Goal: Task Accomplishment & Management: Manage account settings

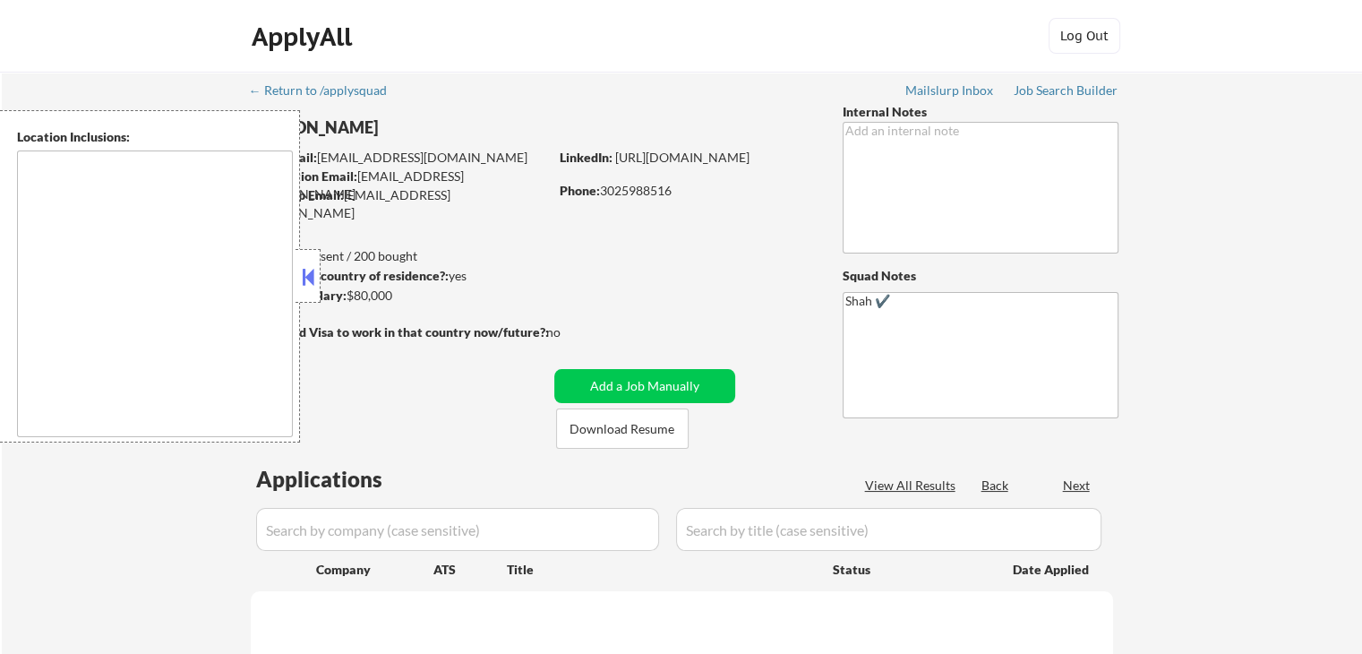
select select ""pending""
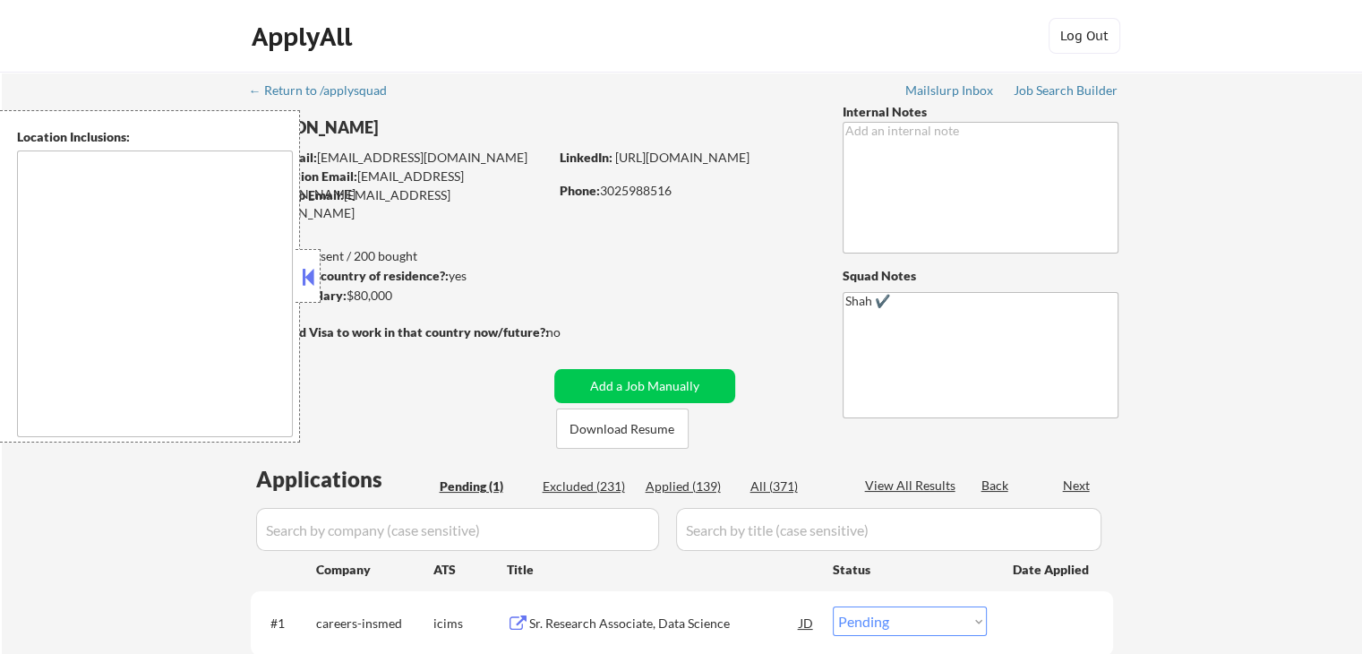
type textarea "[GEOGRAPHIC_DATA], DE [GEOGRAPHIC_DATA], [GEOGRAPHIC_DATA], DE [GEOGRAPHIC_DATA…"
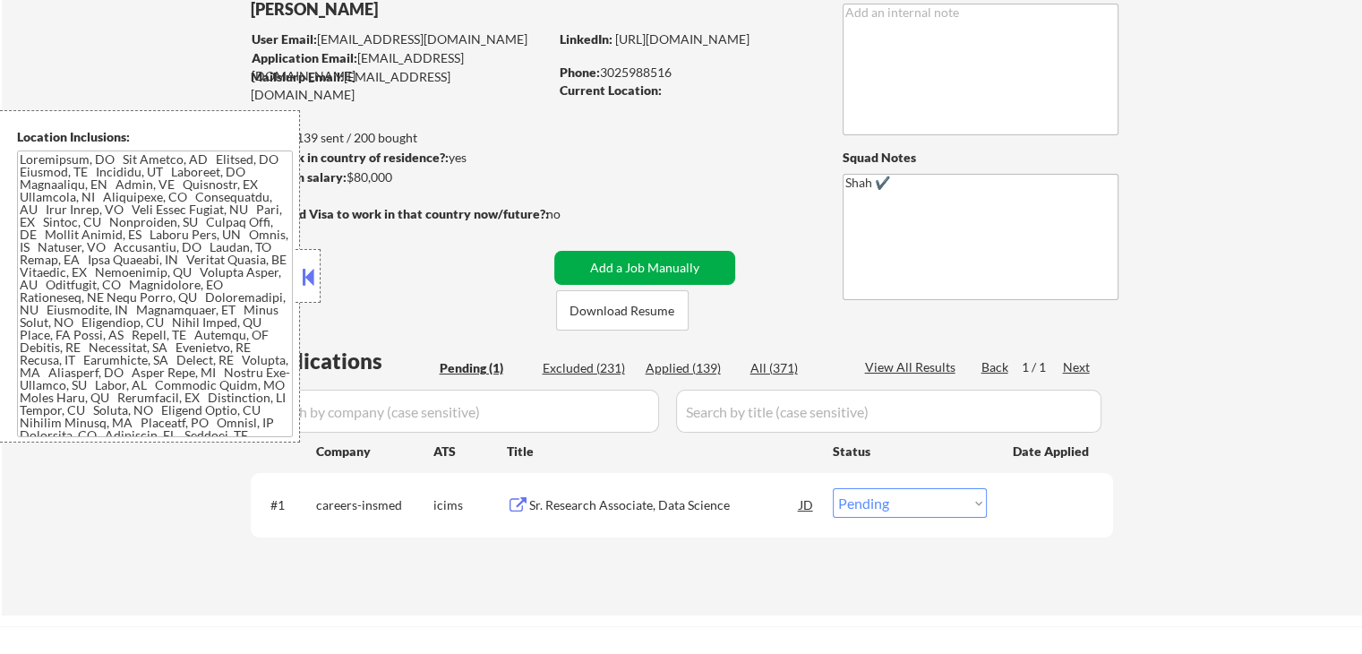
scroll to position [269, 0]
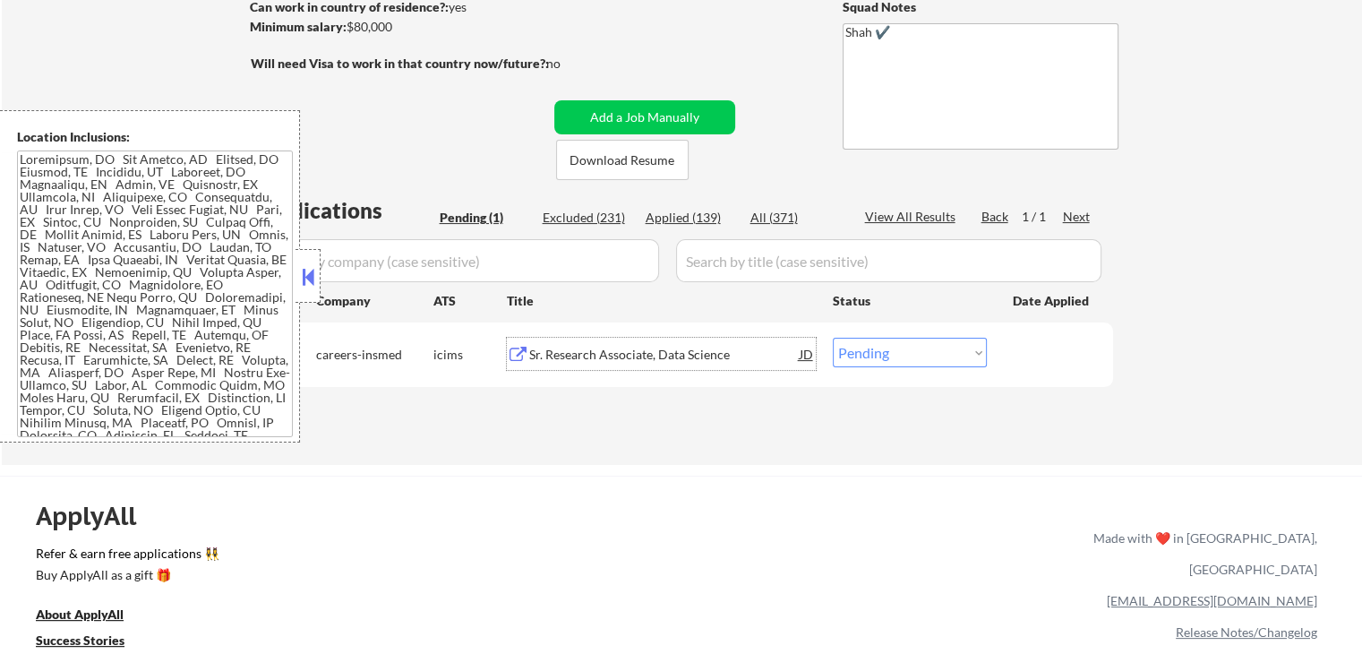
click at [562, 360] on div "Sr. Research Associate, Data Science" at bounding box center [664, 355] width 270 height 18
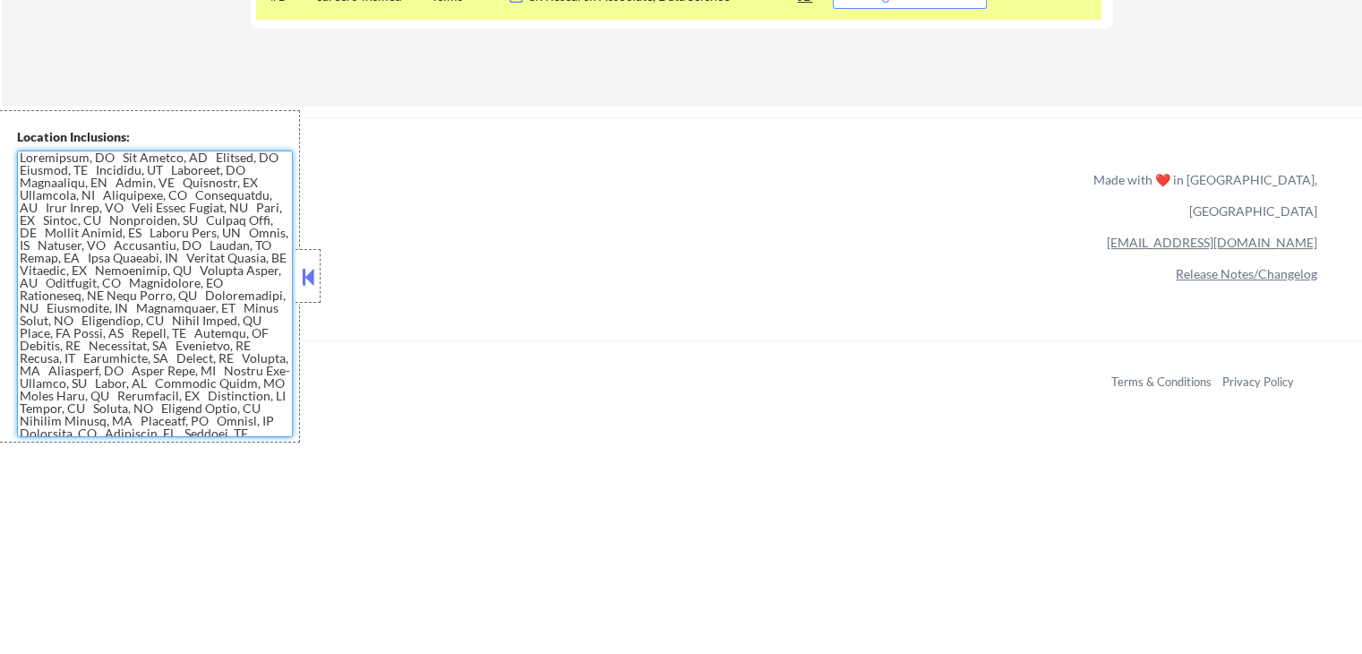
scroll to position [0, 0]
drag, startPoint x: 183, startPoint y: 425, endPoint x: 0, endPoint y: 149, distance: 331.5
click at [0, 149] on div "Location Inclusions:" at bounding box center [150, 276] width 300 height 332
click at [214, 287] on textarea at bounding box center [155, 293] width 276 height 286
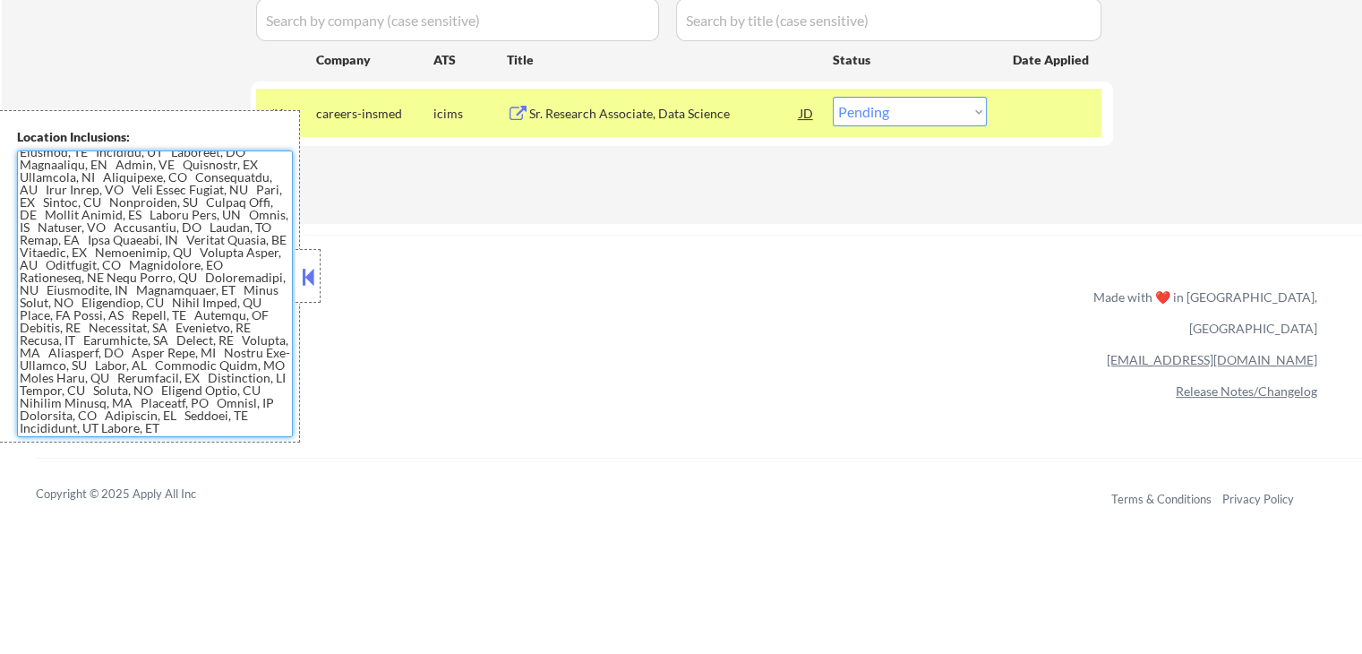
scroll to position [537, 0]
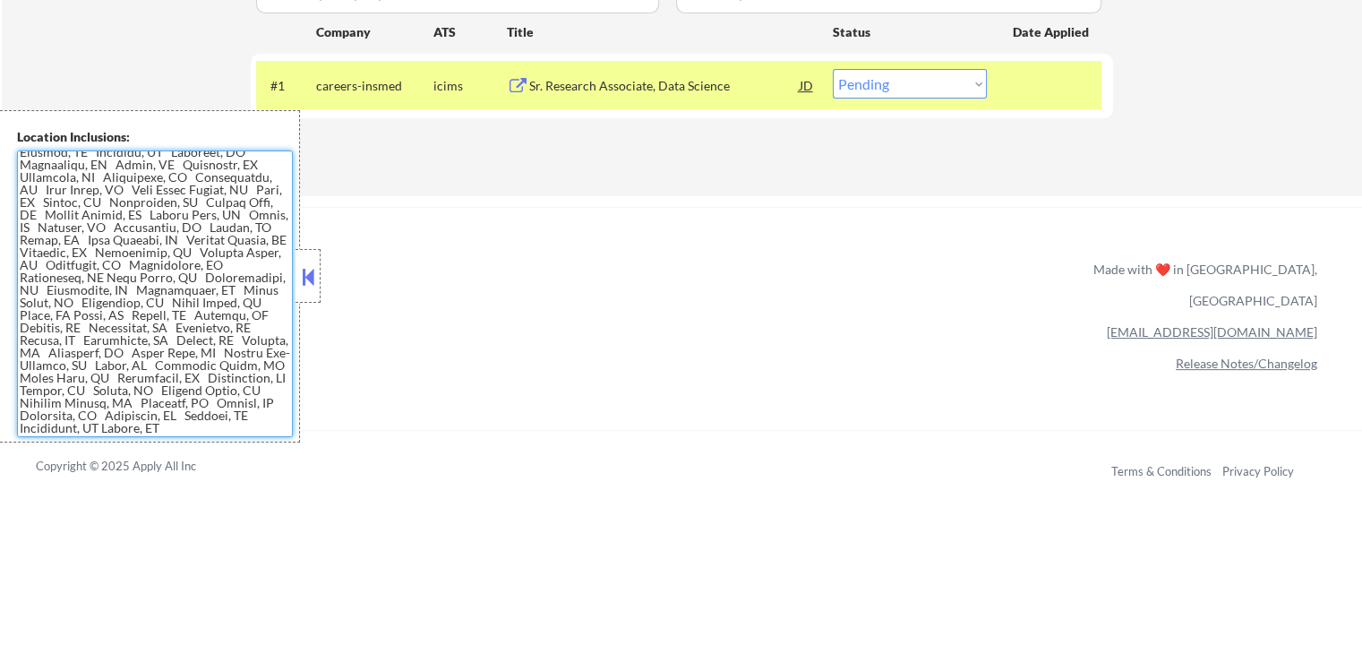
click at [174, 425] on textarea at bounding box center [155, 293] width 276 height 286
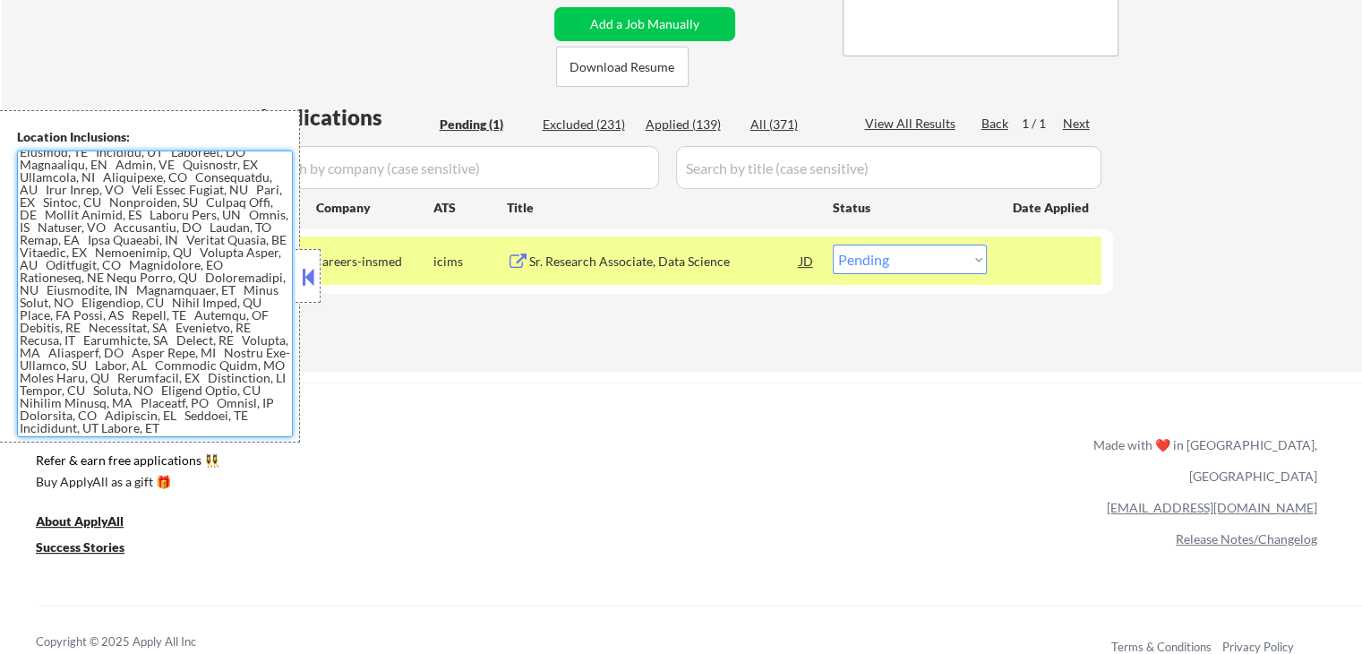
scroll to position [358, 0]
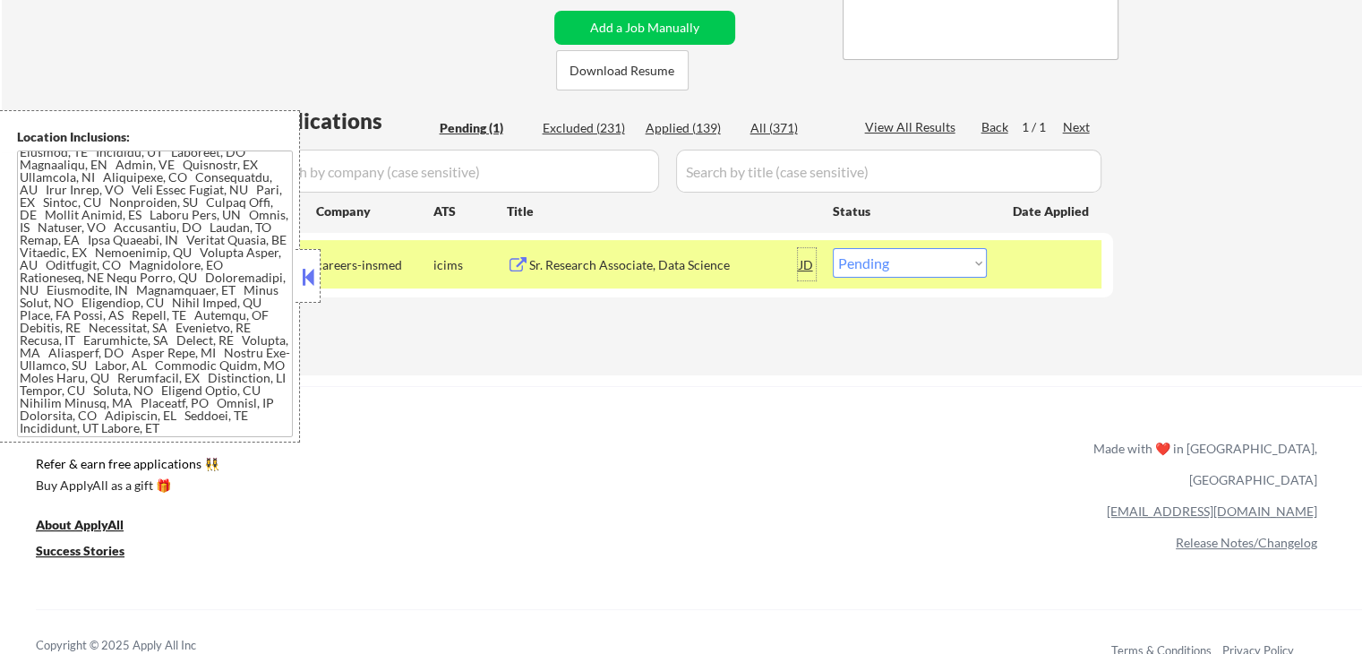
click at [806, 259] on div "JD" at bounding box center [807, 264] width 18 height 32
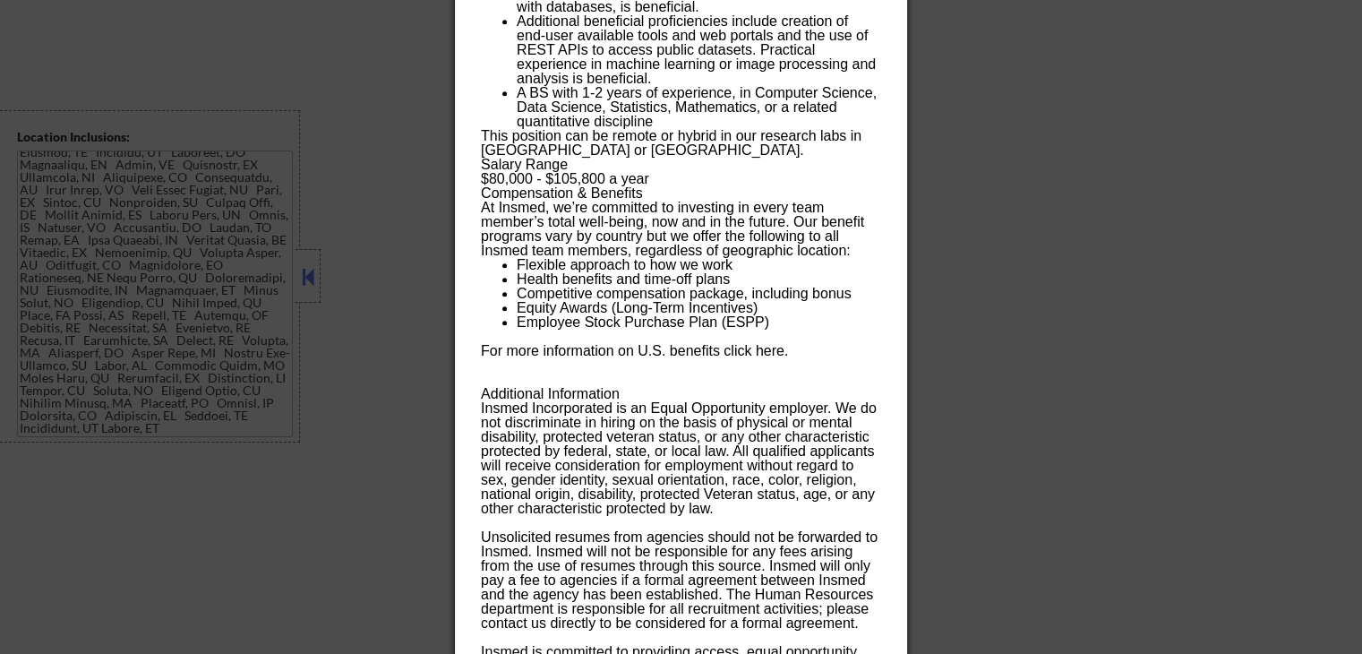
scroll to position [1522, 0]
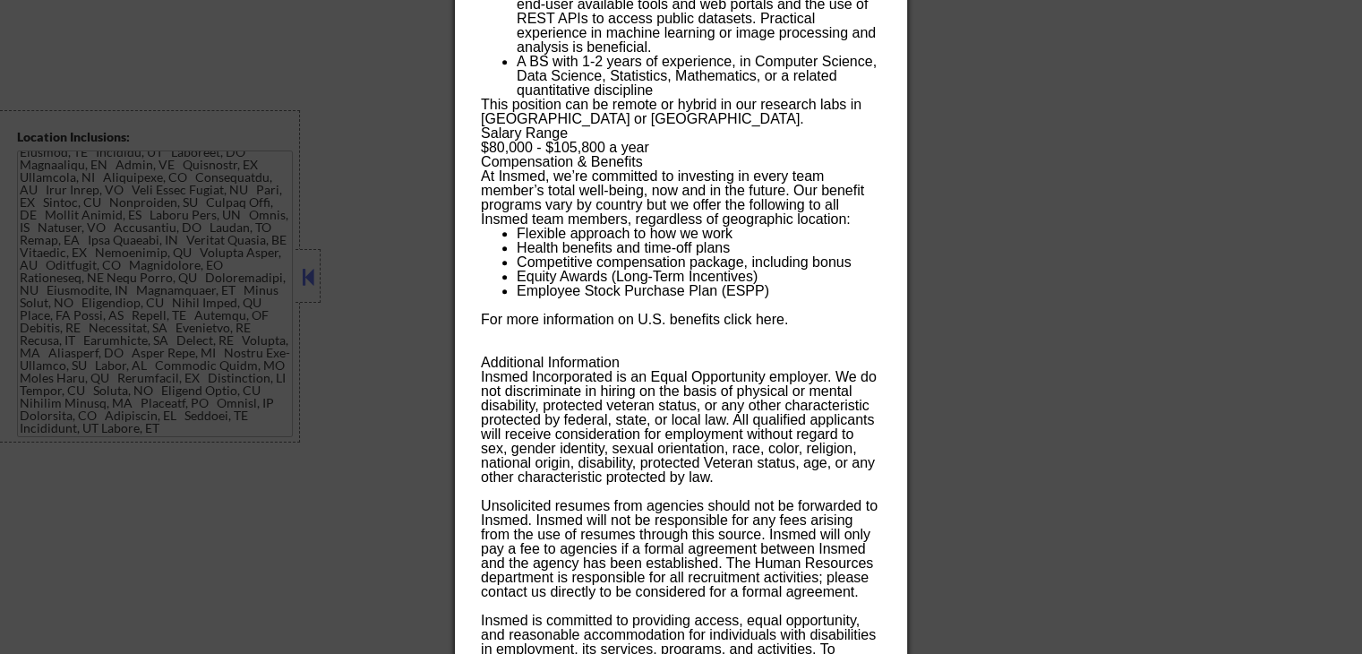
click at [1075, 263] on div at bounding box center [681, 327] width 1362 height 654
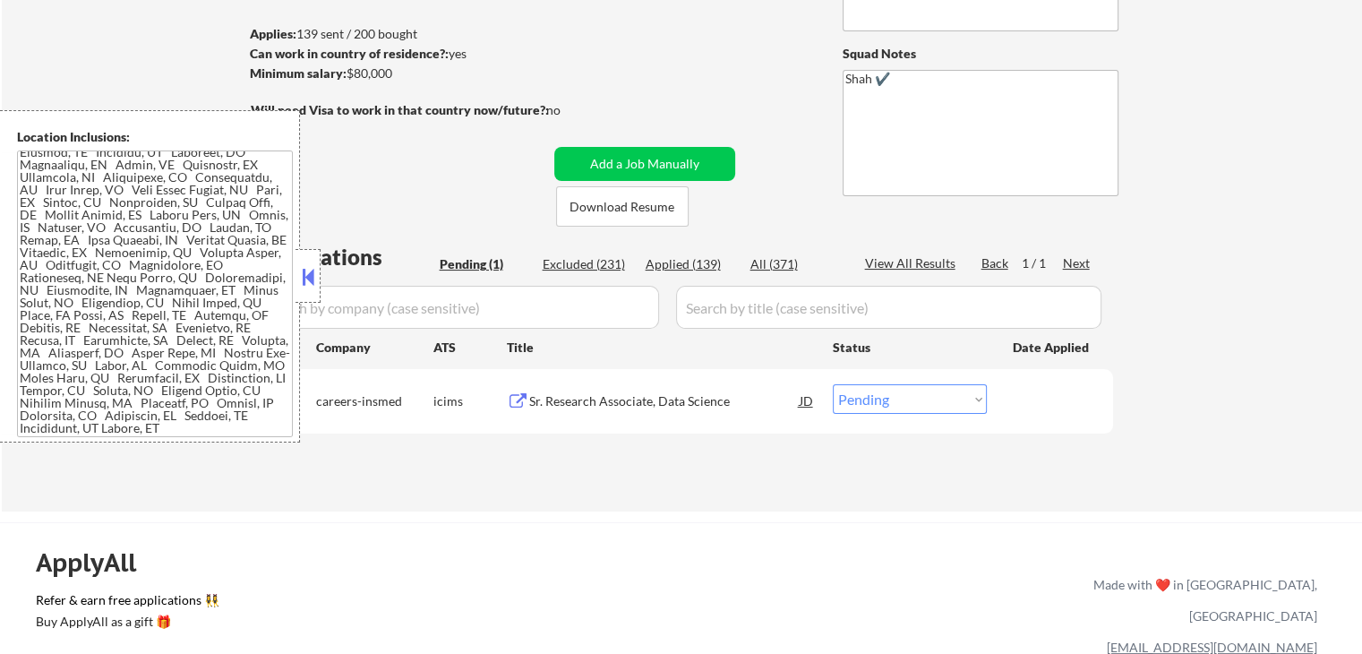
scroll to position [192, 0]
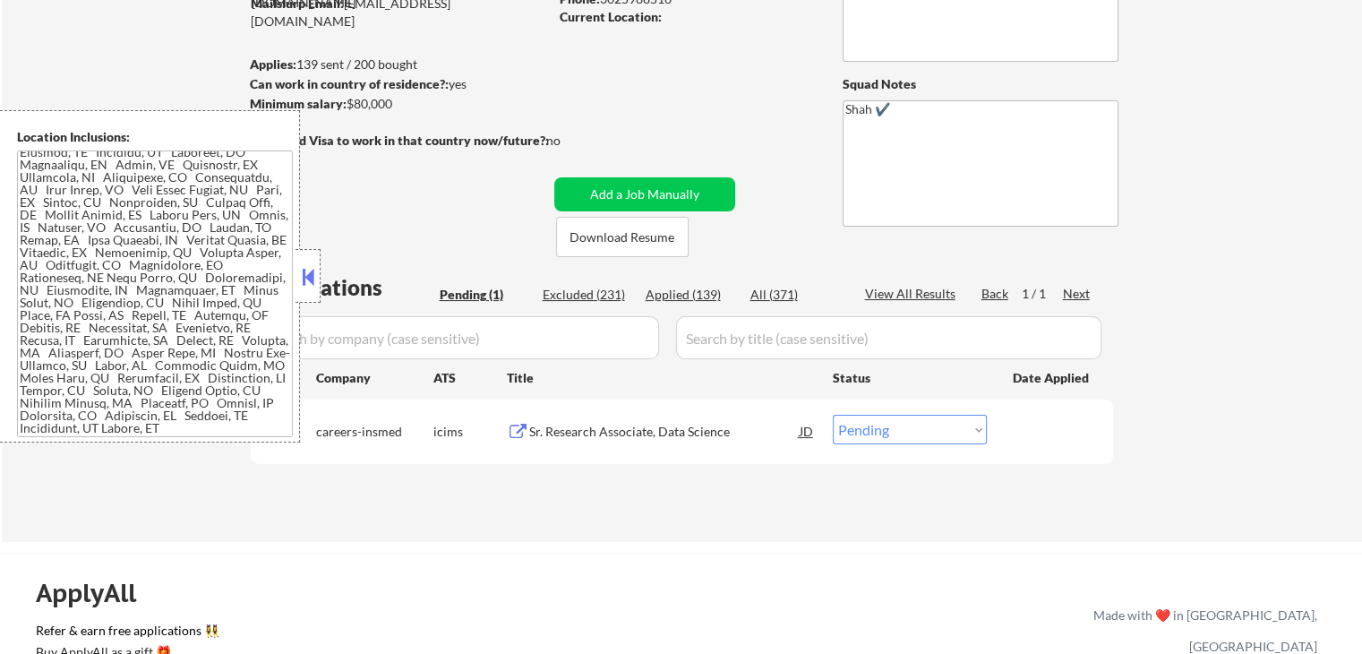
drag, startPoint x: 886, startPoint y: 429, endPoint x: 891, endPoint y: 441, distance: 13.3
click at [888, 429] on select "Choose an option... Pending Applied Excluded (Questions) Excluded (Expired) Exc…" at bounding box center [910, 429] width 154 height 30
select select ""applied""
click at [833, 414] on select "Choose an option... Pending Applied Excluded (Questions) Excluded (Expired) Exc…" at bounding box center [910, 429] width 154 height 30
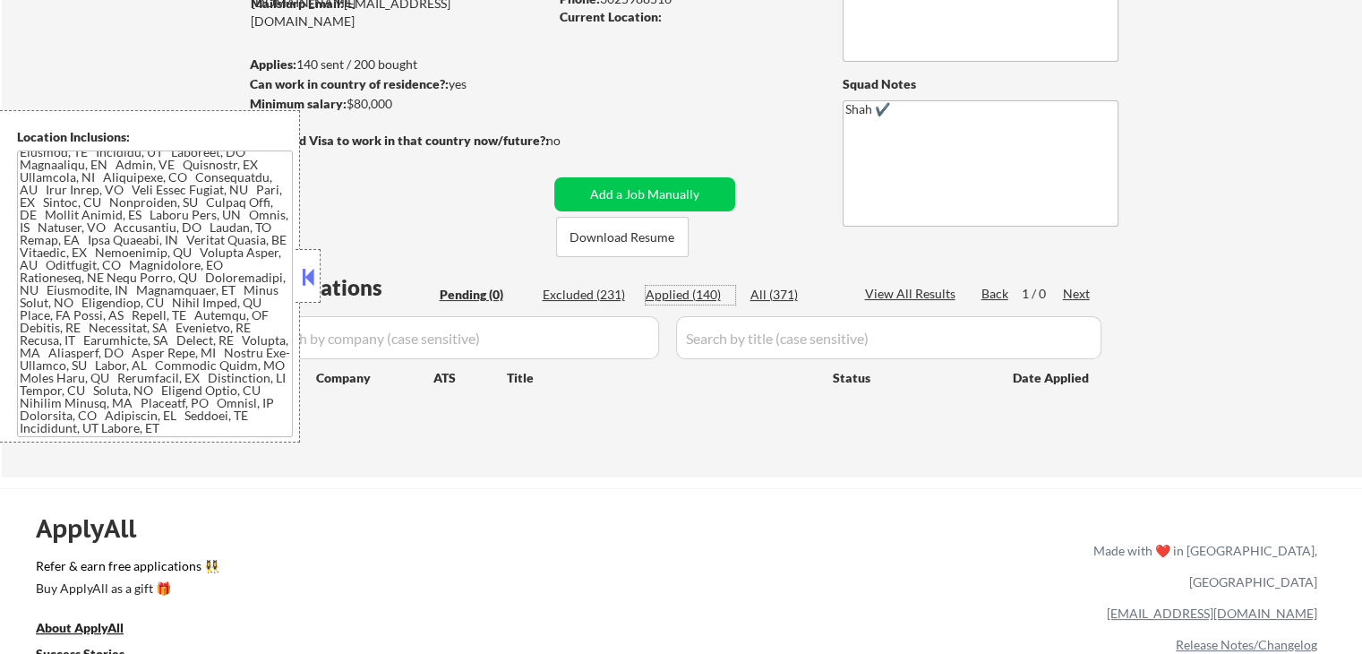
click at [695, 298] on div "Applied (140)" at bounding box center [690, 295] width 90 height 18
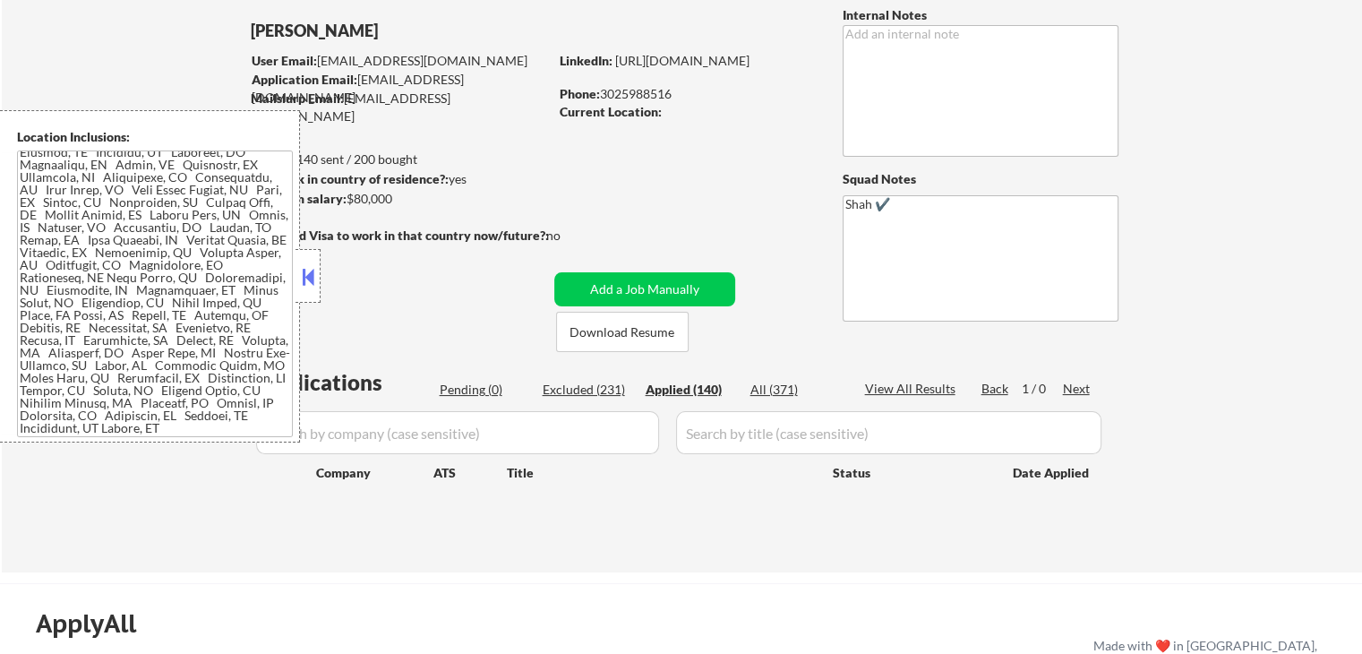
scroll to position [0, 0]
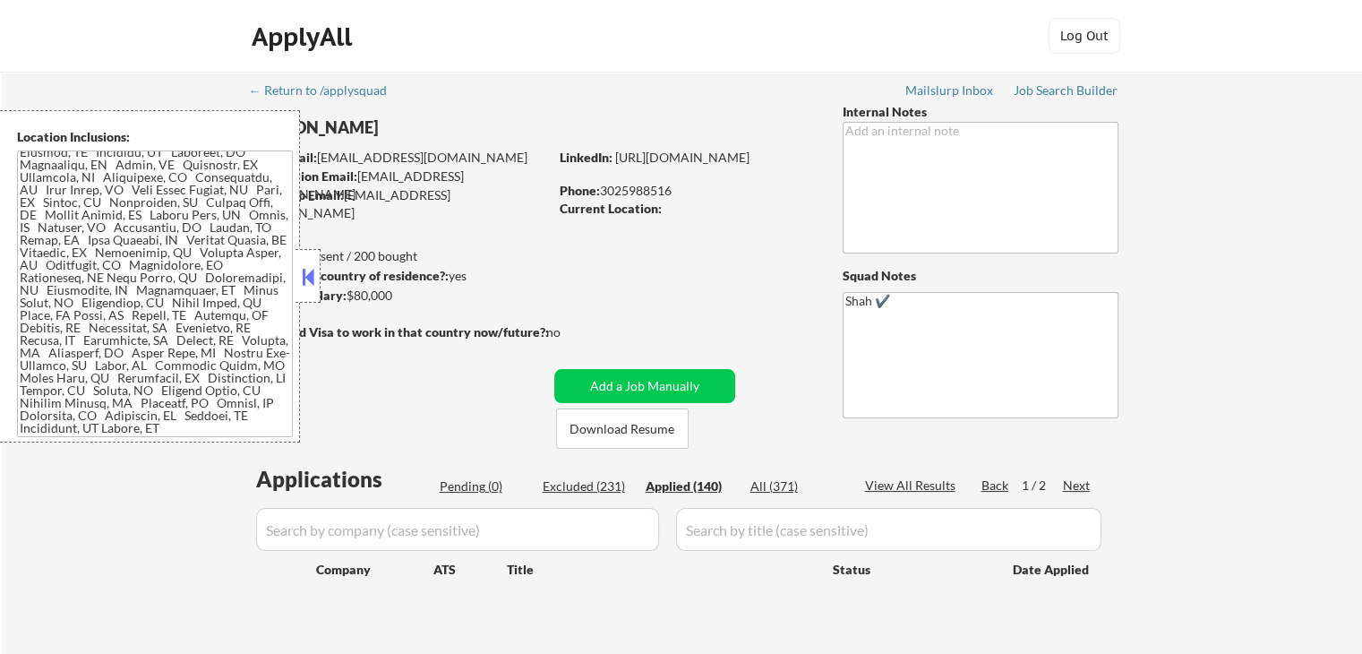
select select ""applied""
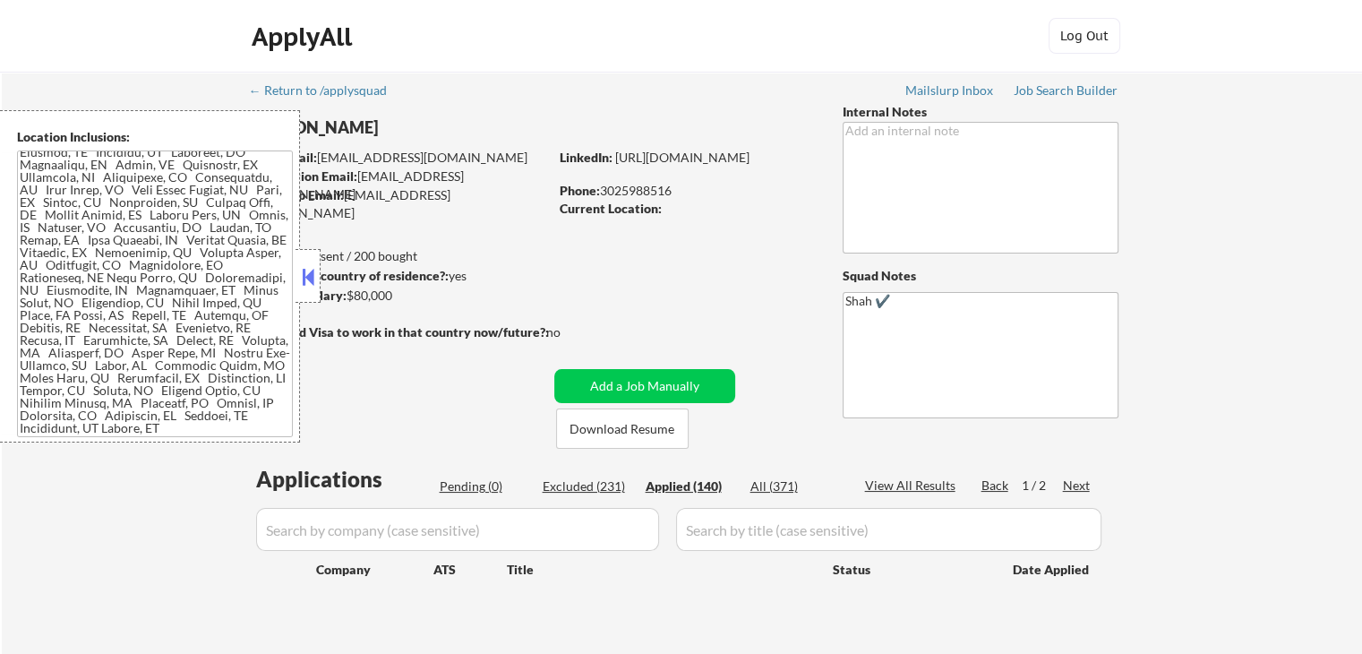
select select ""applied""
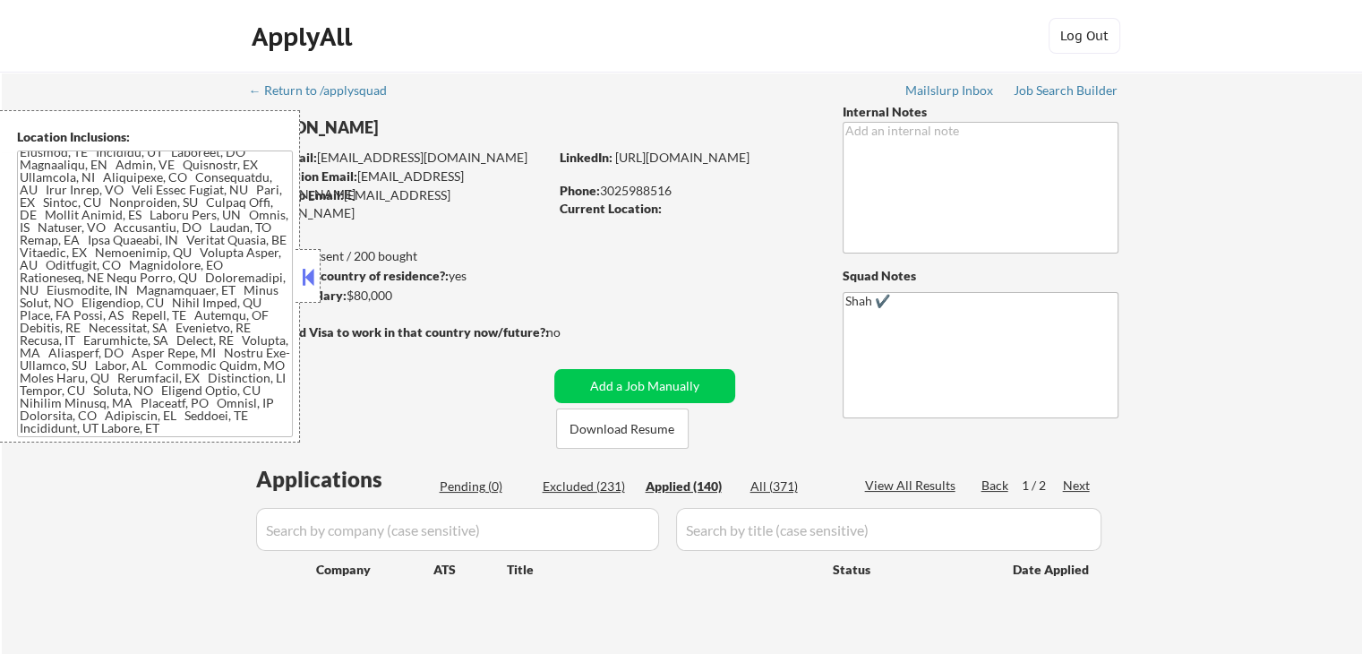
select select ""applied""
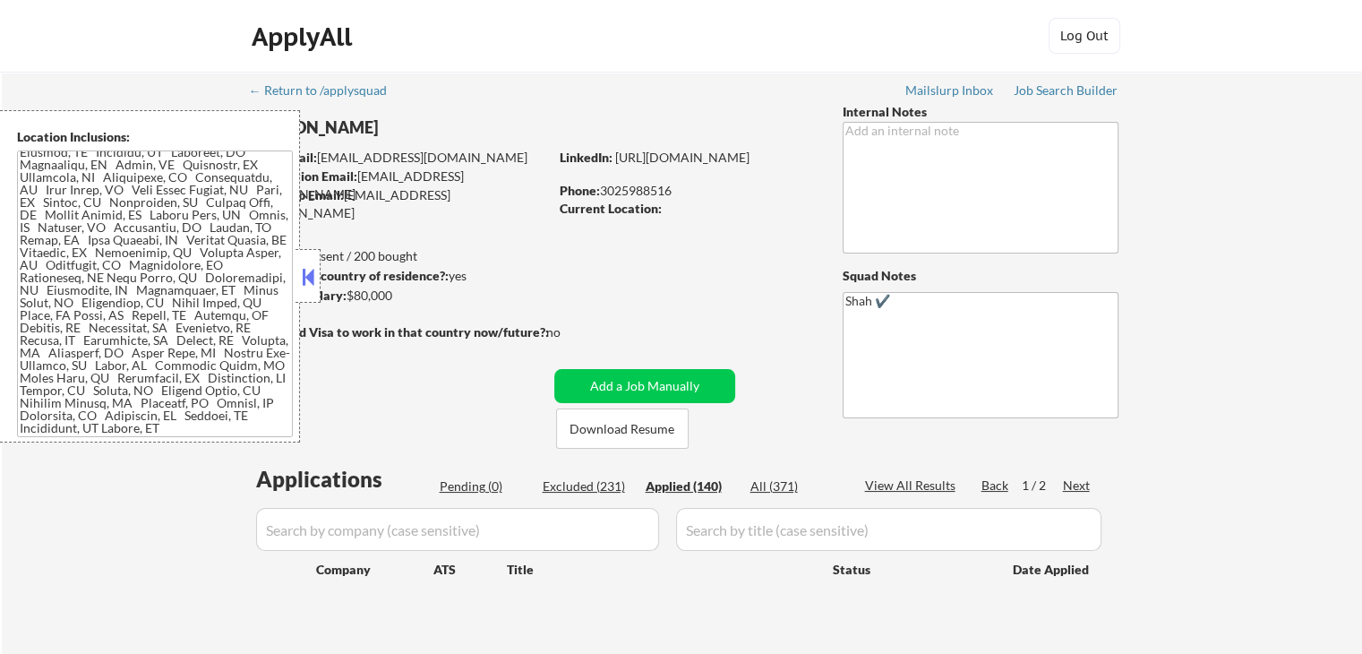
select select ""applied""
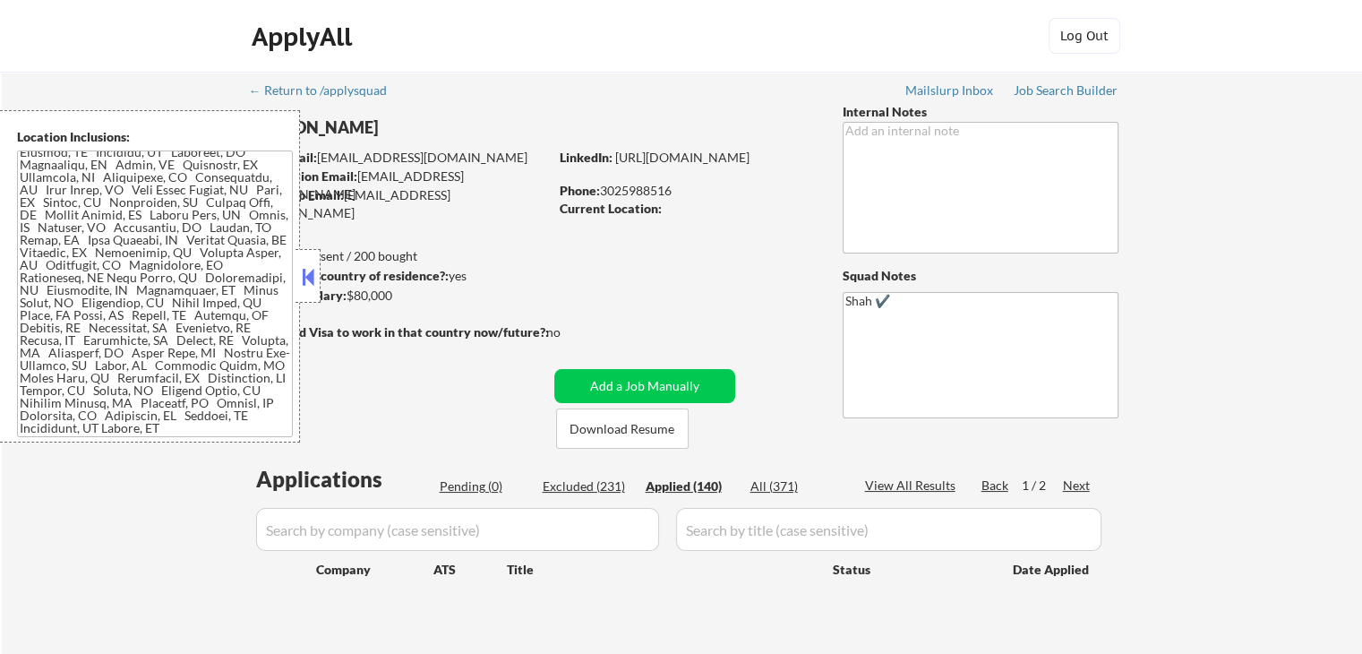
select select ""applied""
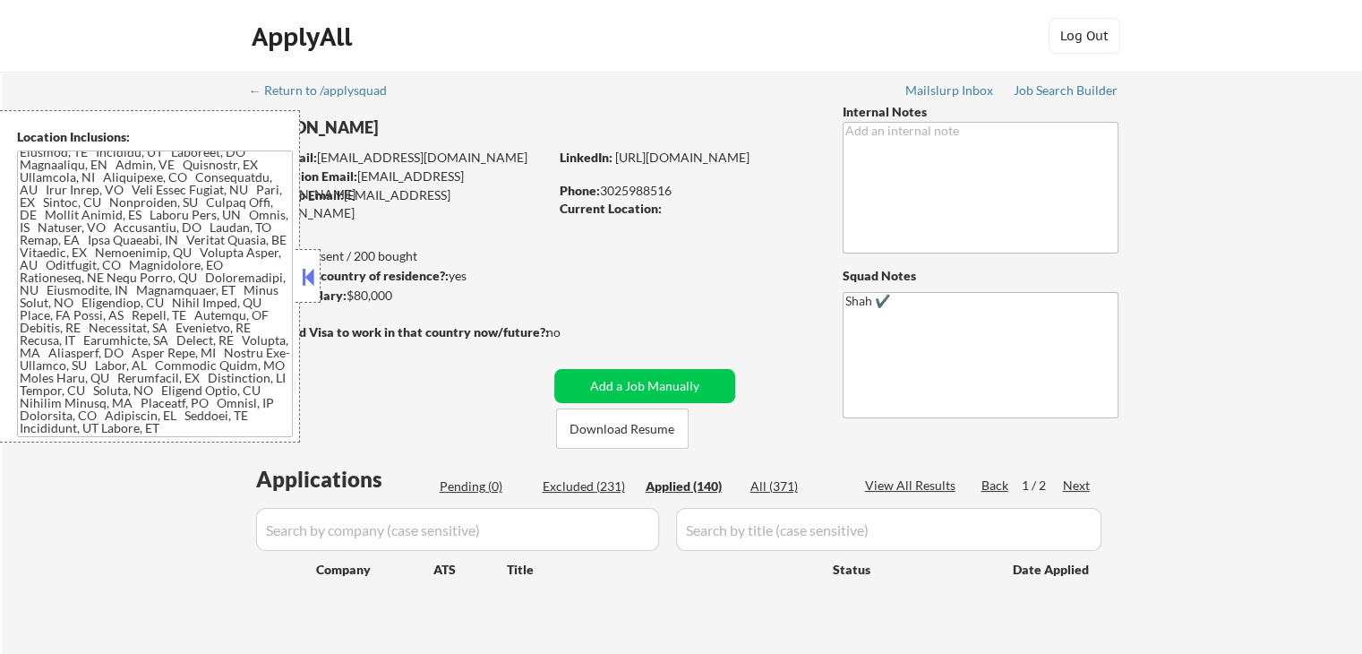
select select ""applied""
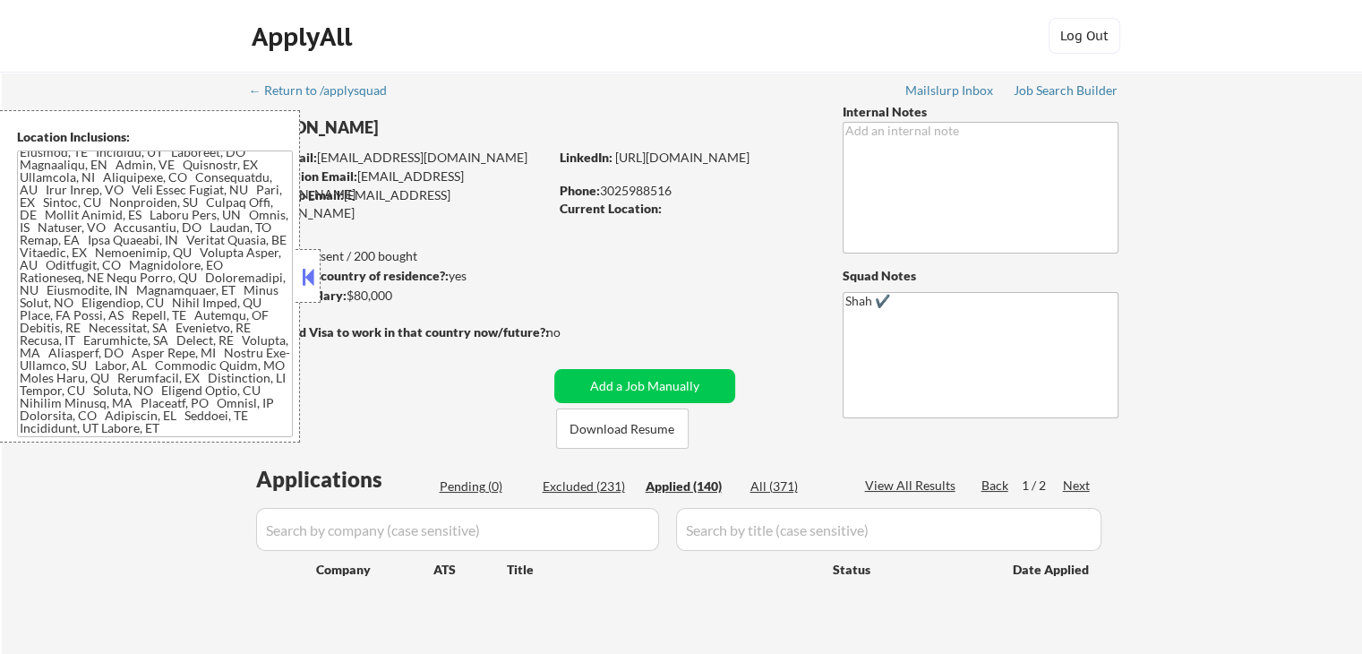
select select ""applied""
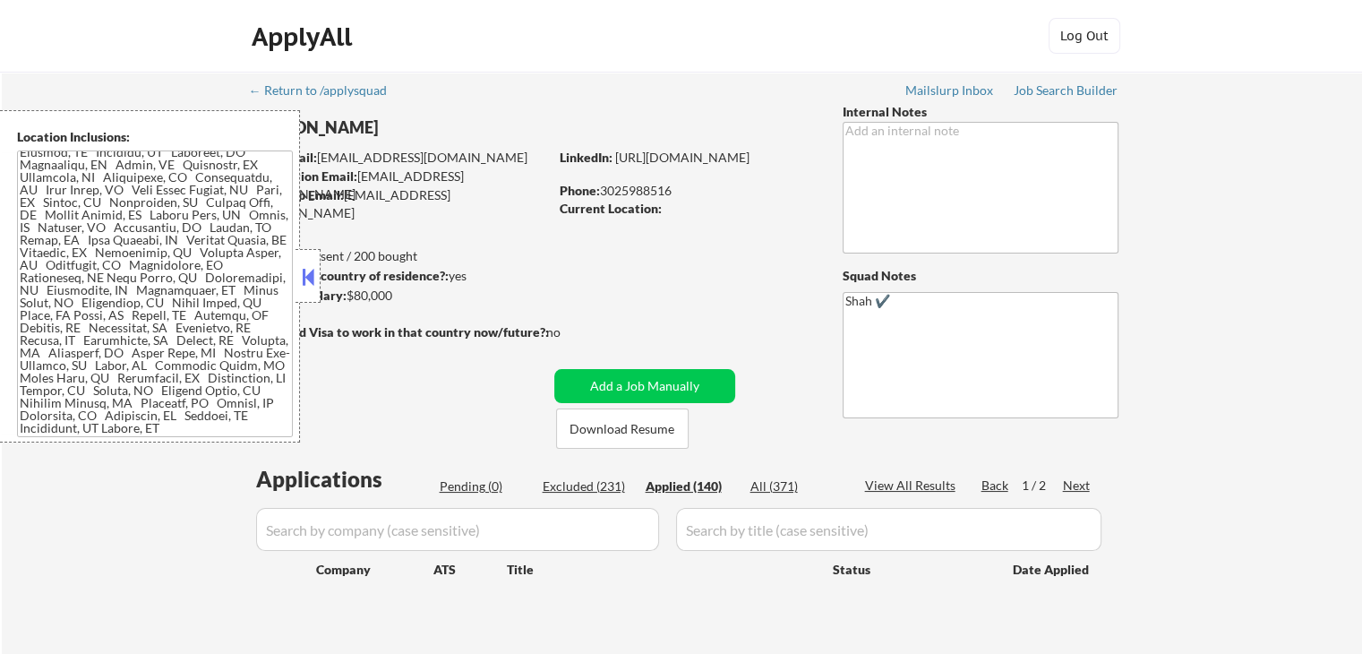
select select ""applied""
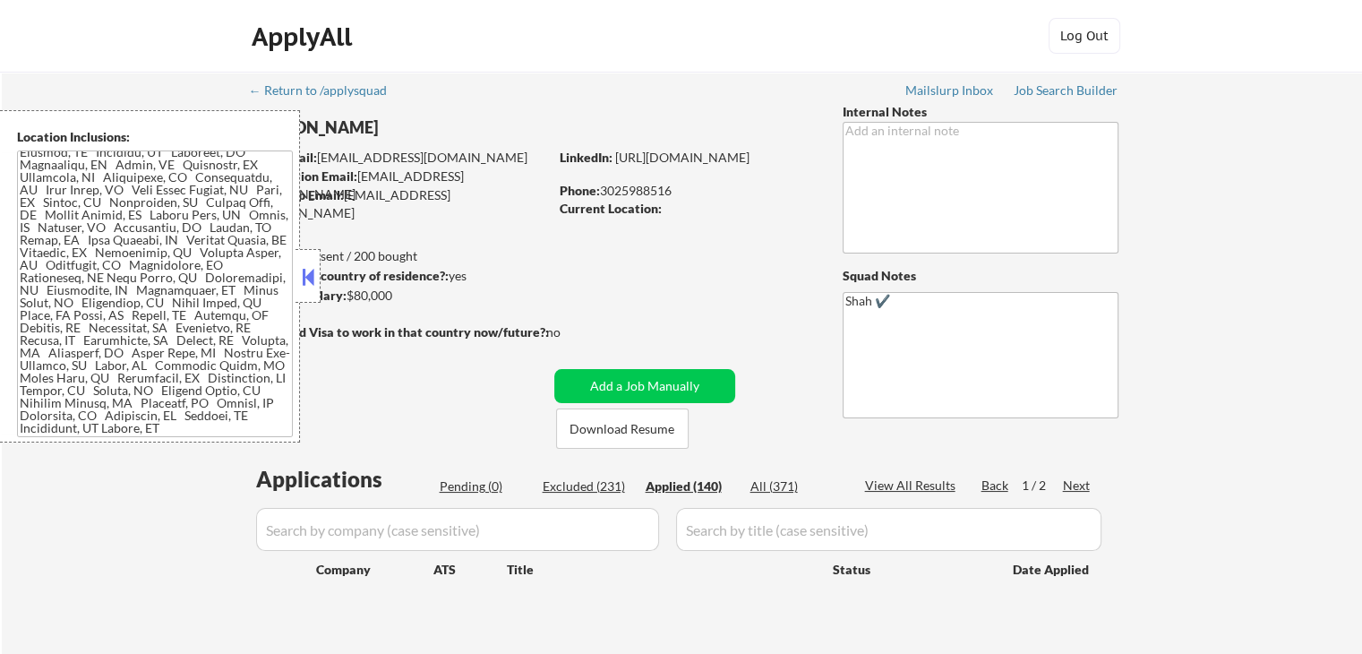
select select ""applied""
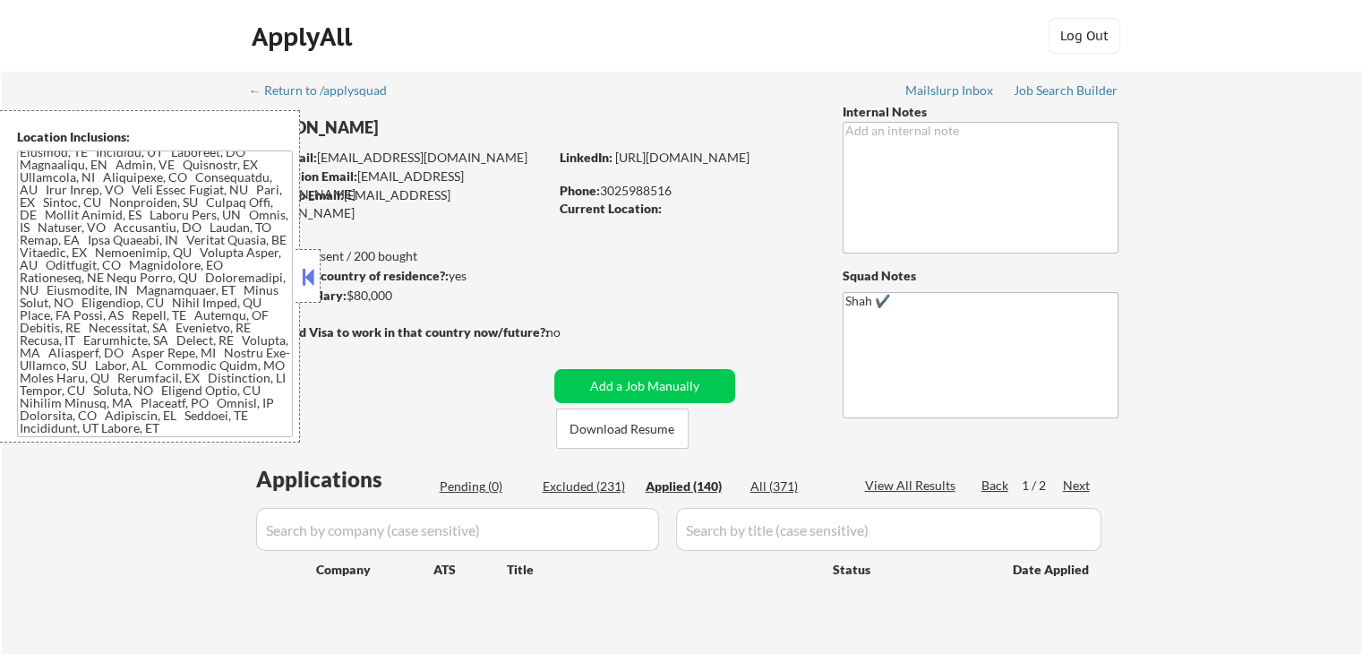
select select ""applied""
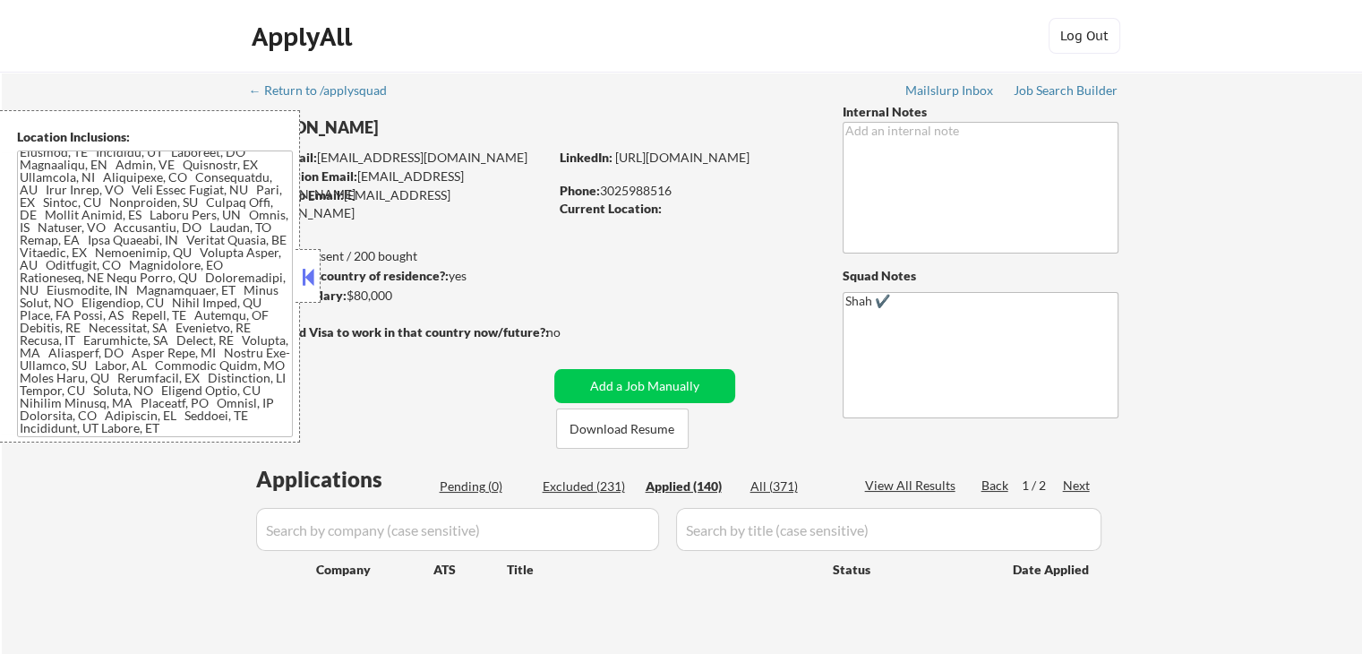
select select ""applied""
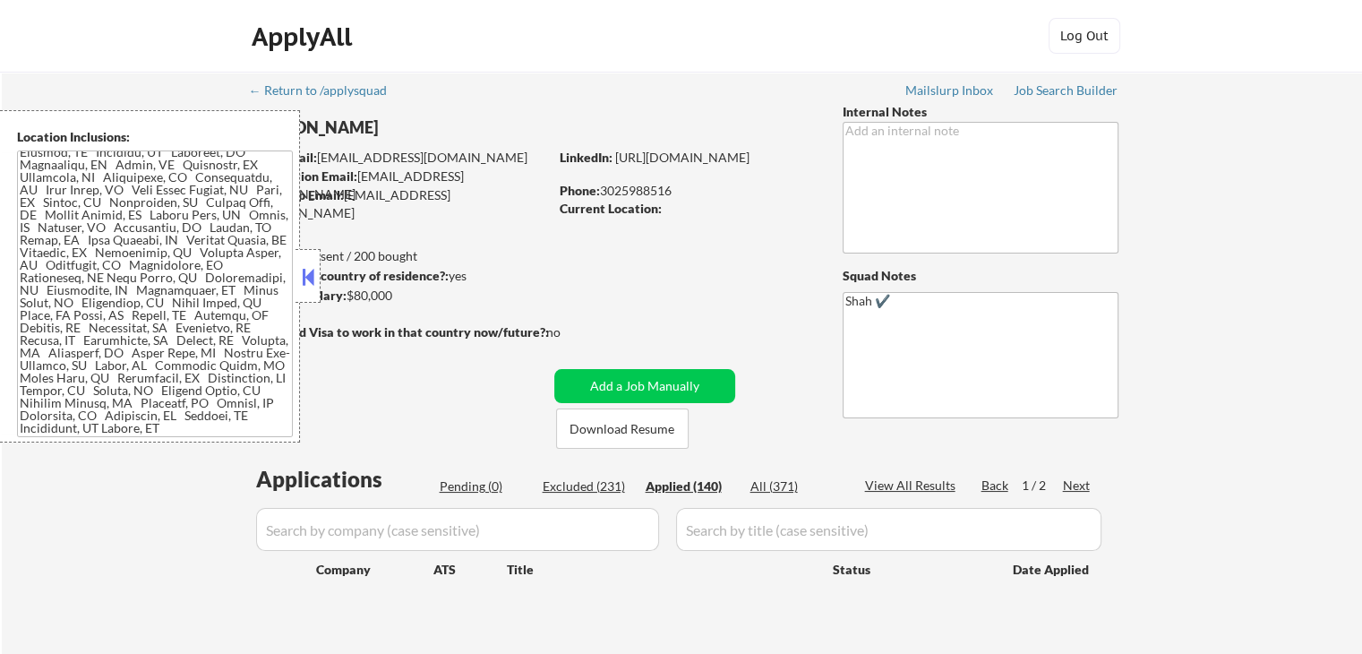
select select ""applied""
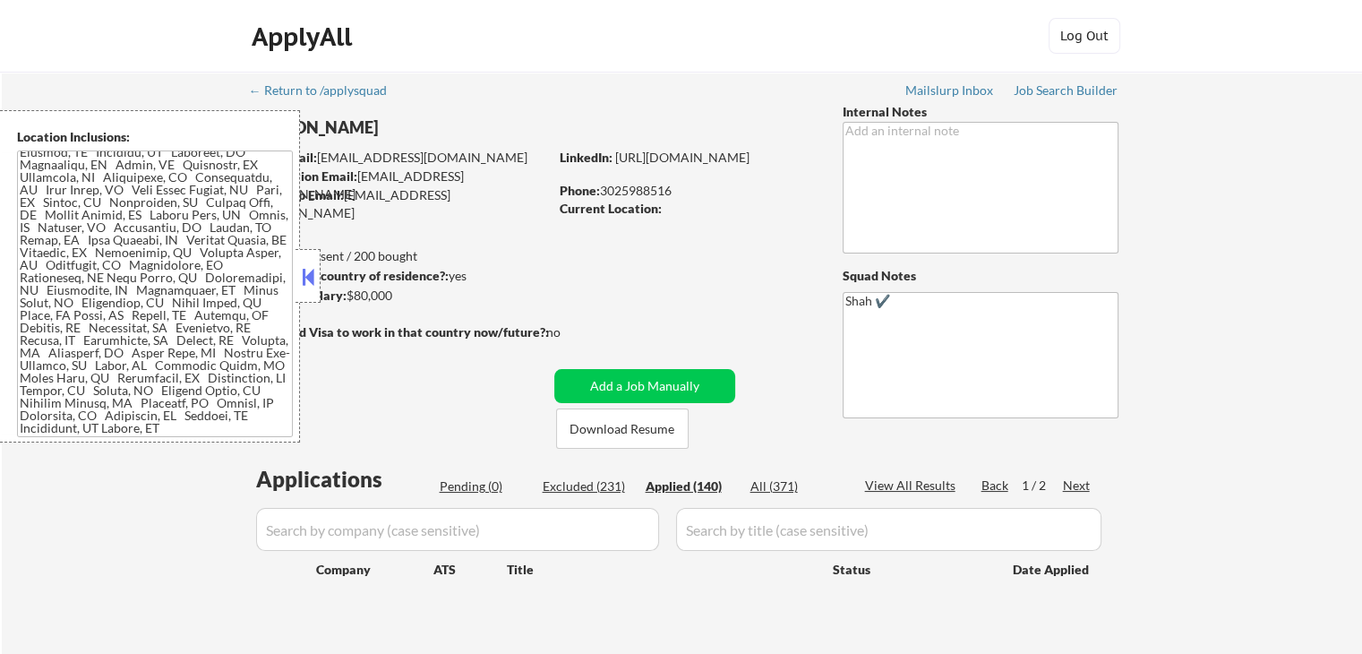
select select ""applied""
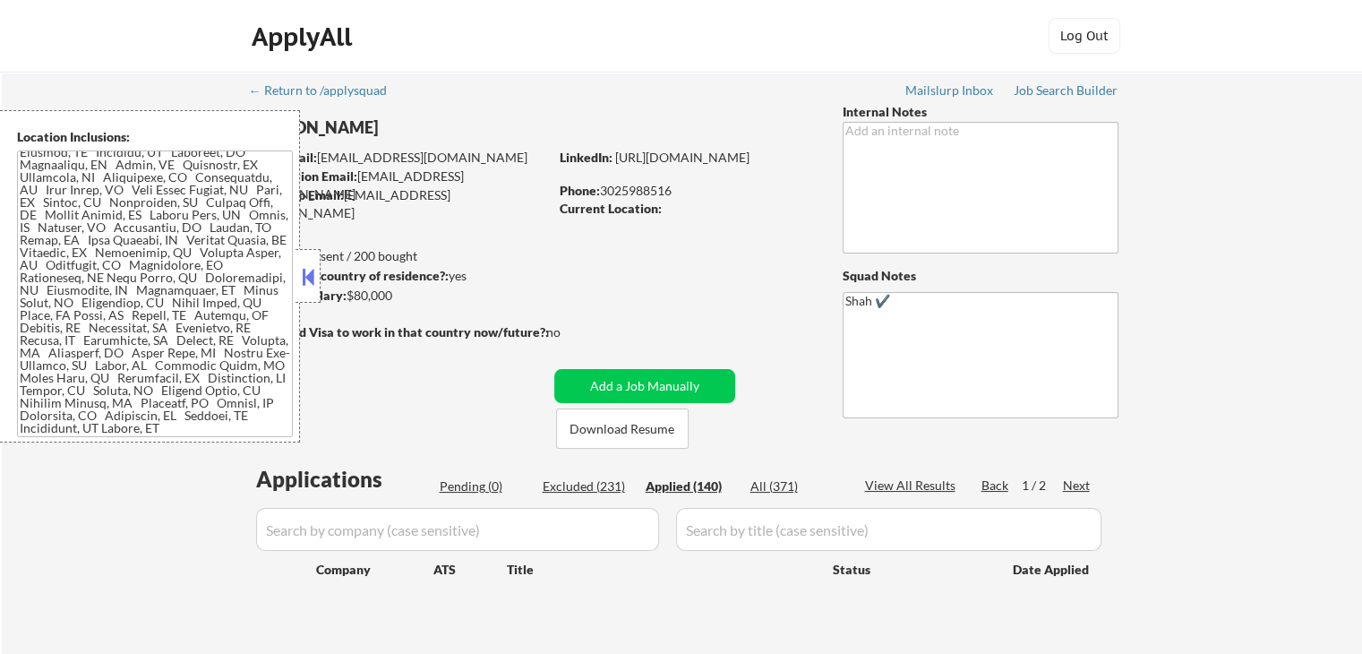
select select ""applied""
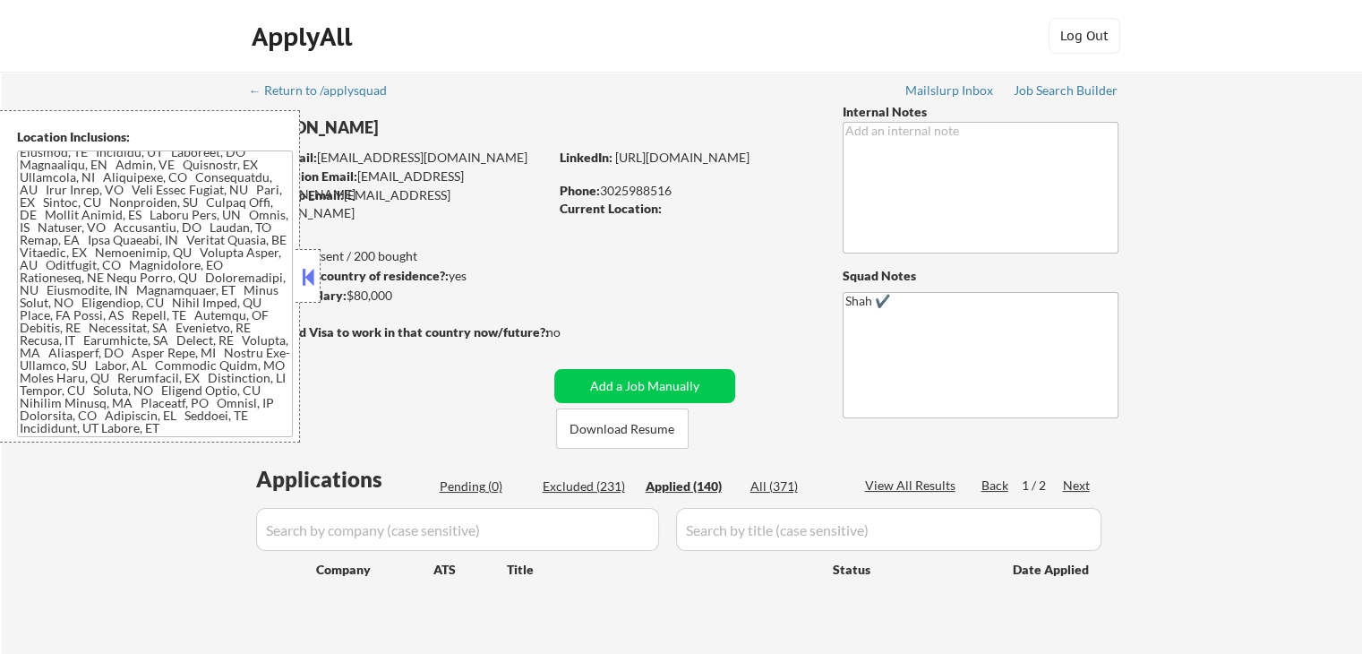
select select ""applied""
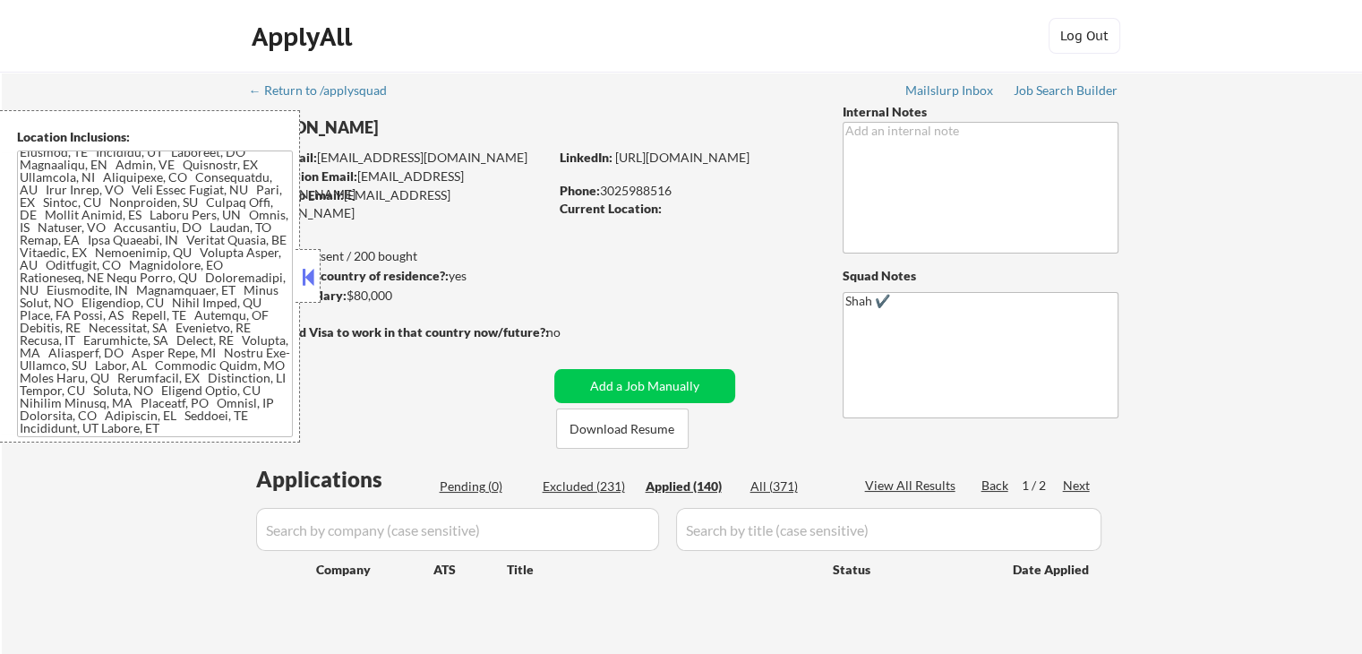
select select ""applied""
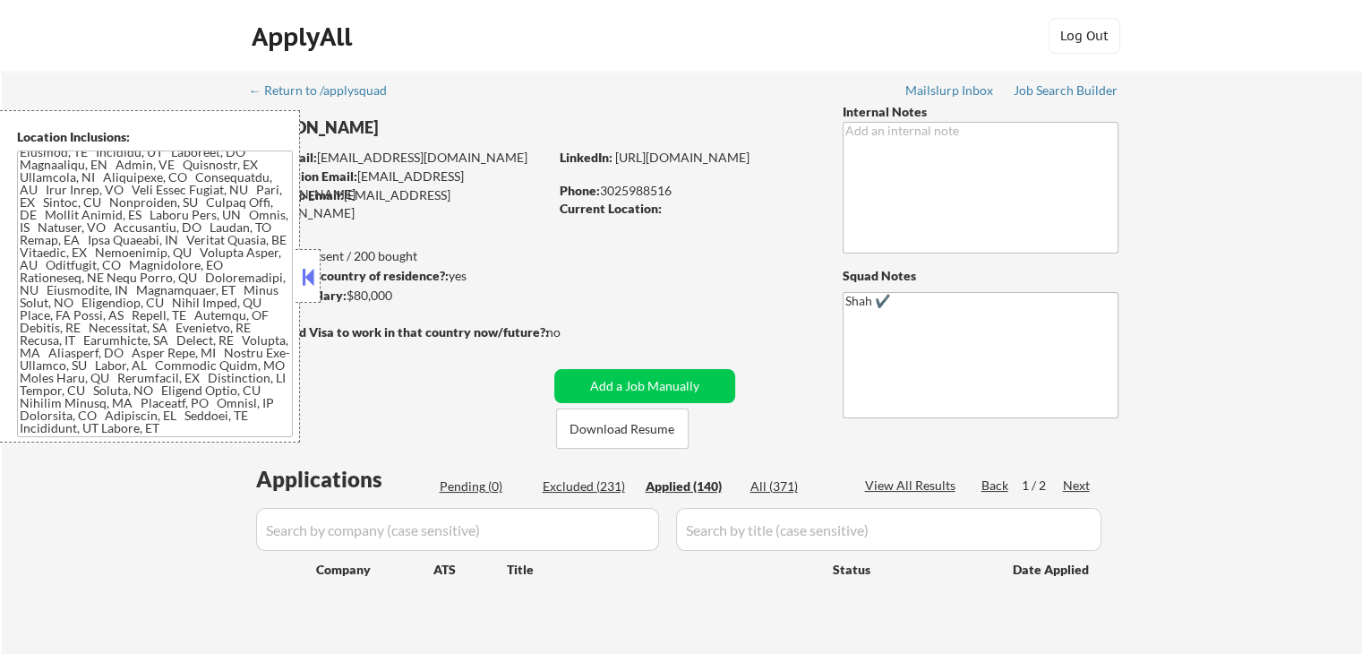
select select ""applied""
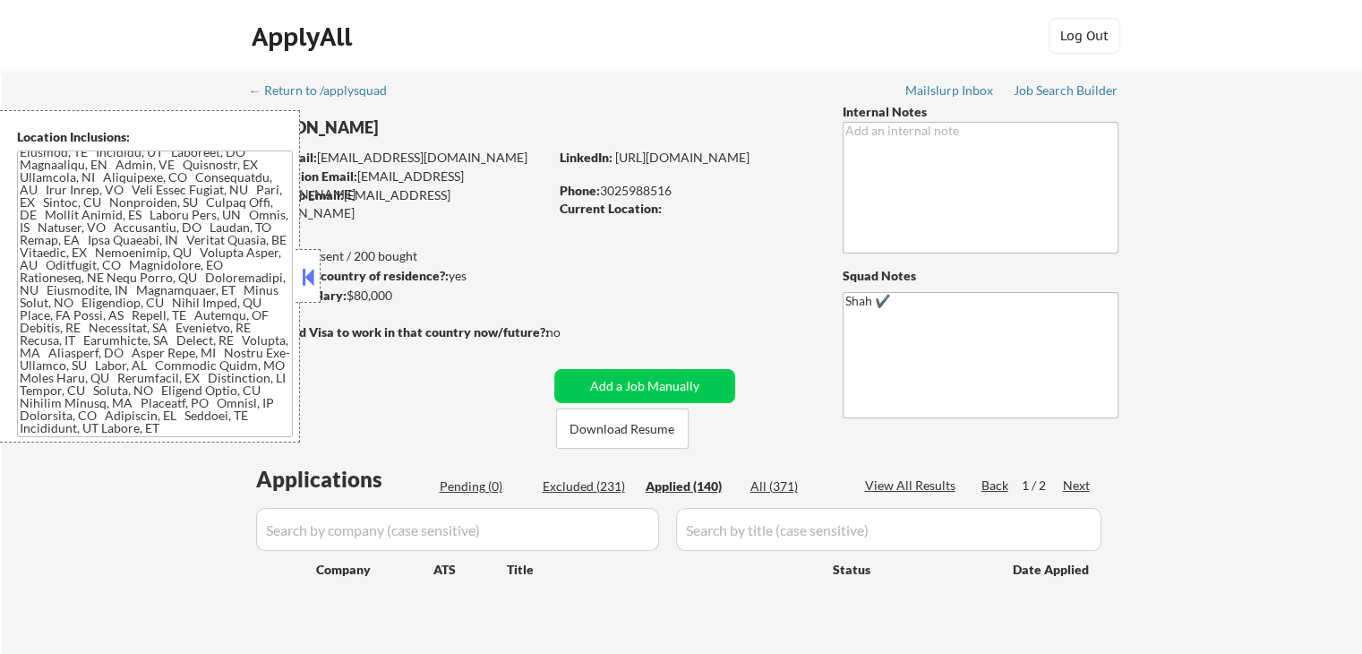
select select ""applied""
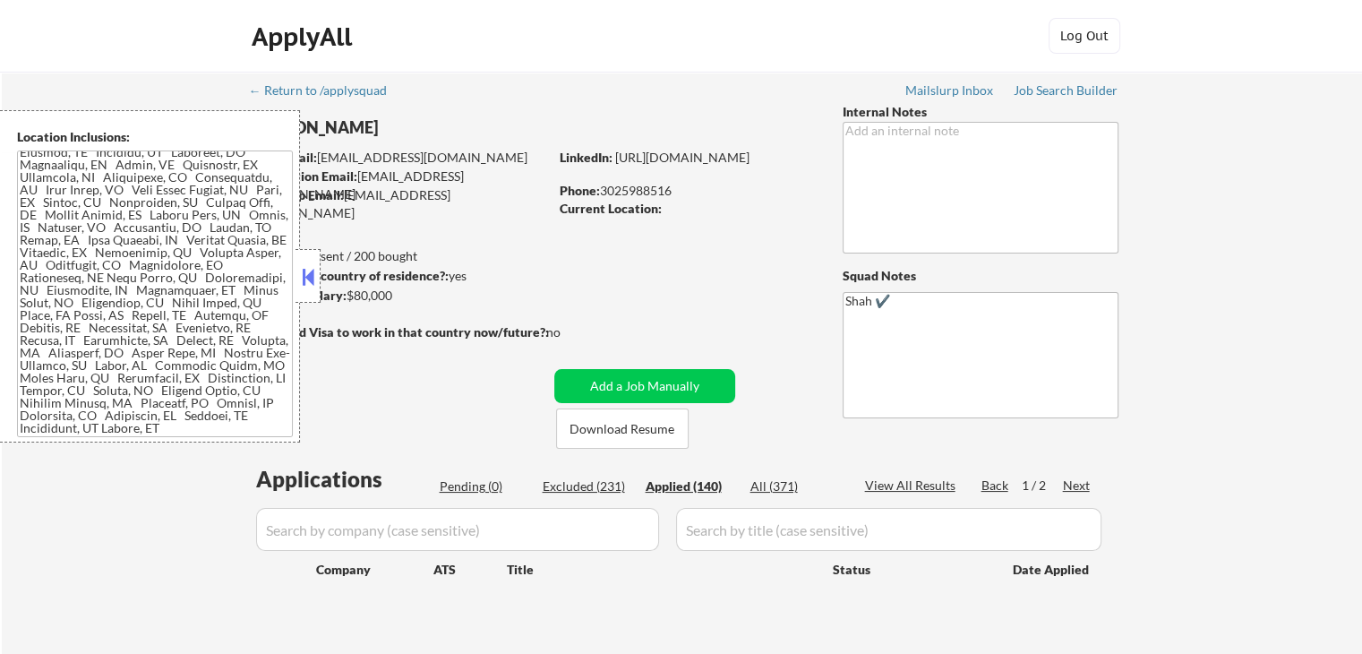
select select ""applied""
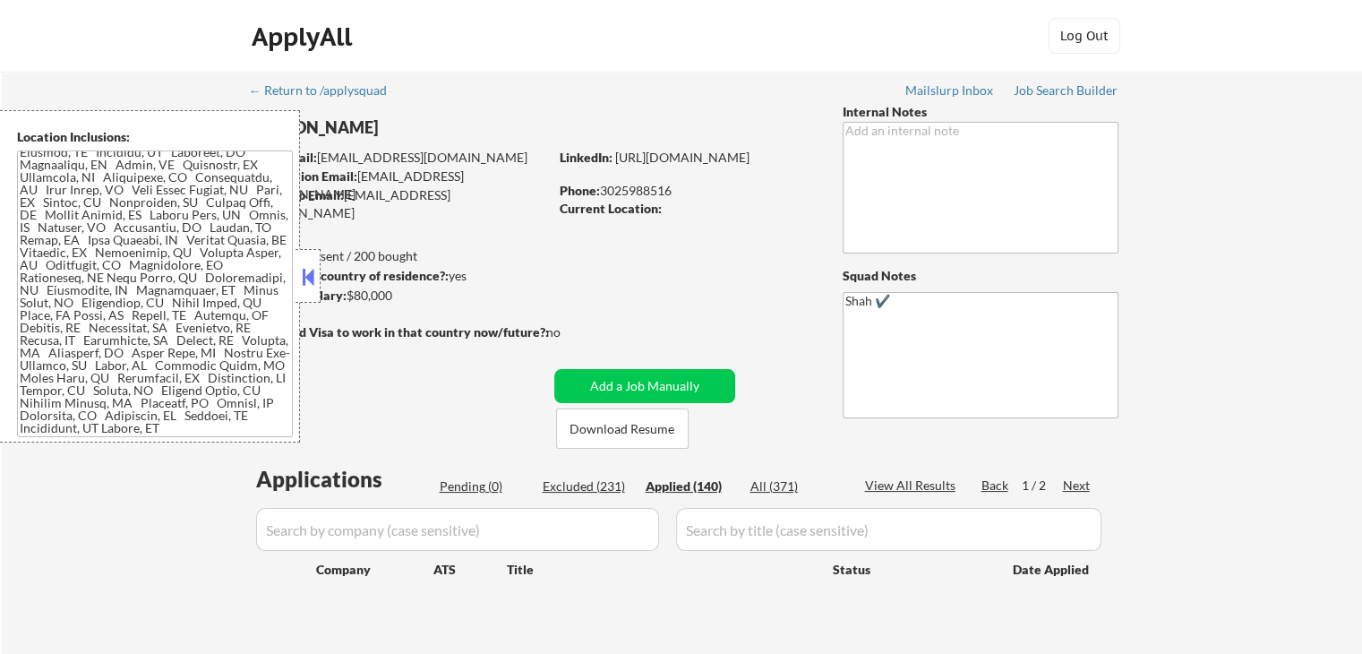
select select ""applied""
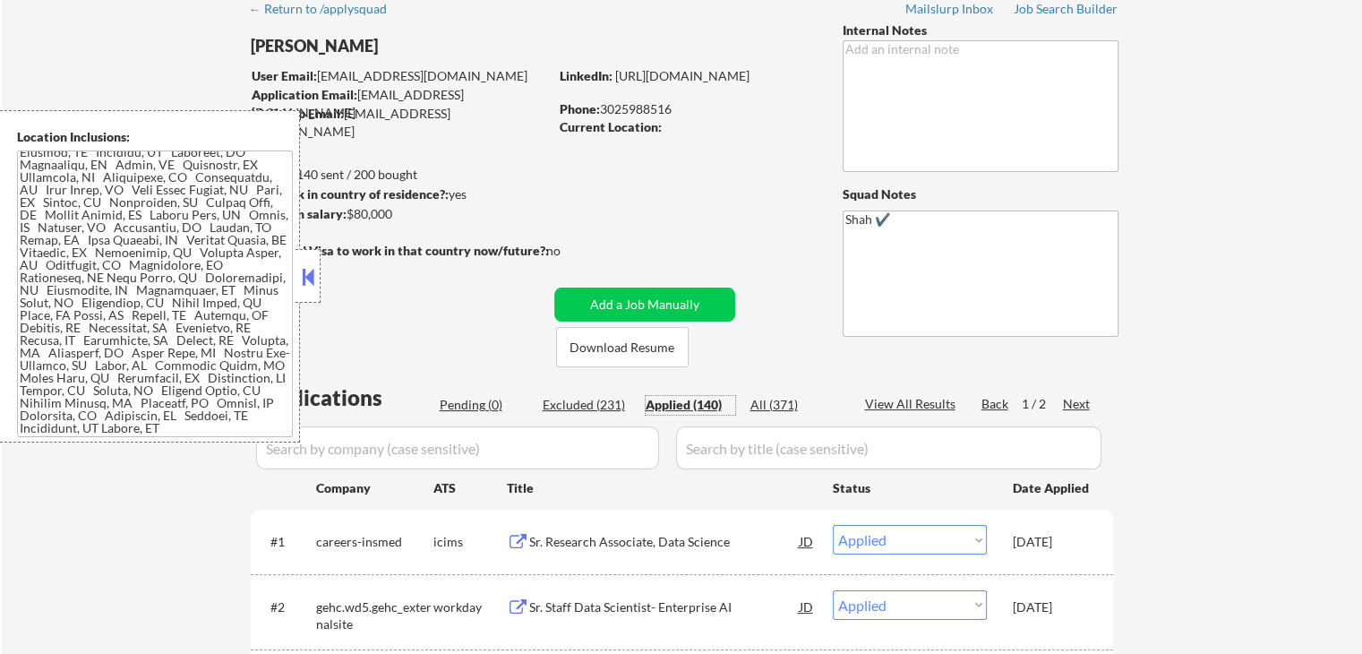
scroll to position [90, 0]
